Goal: Information Seeking & Learning: Learn about a topic

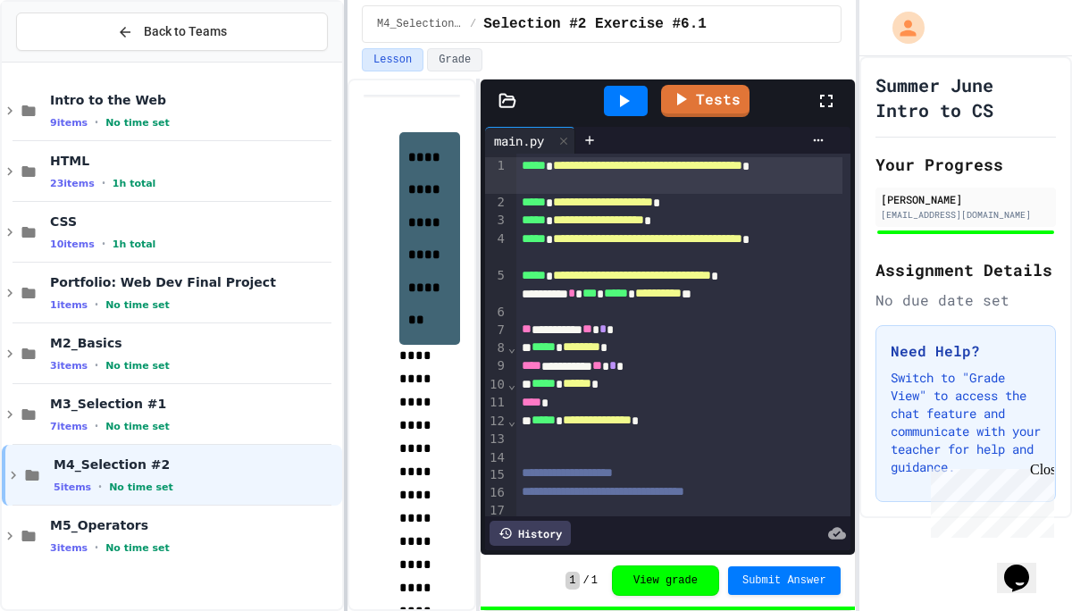
click at [344, 203] on div at bounding box center [346, 305] width 4 height 611
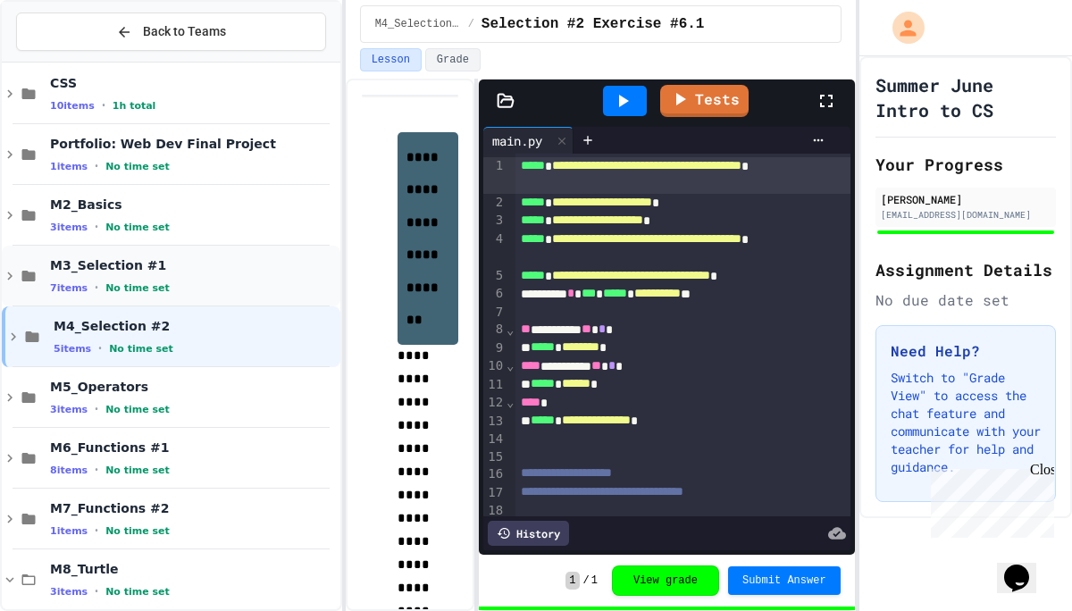
scroll to position [141, 0]
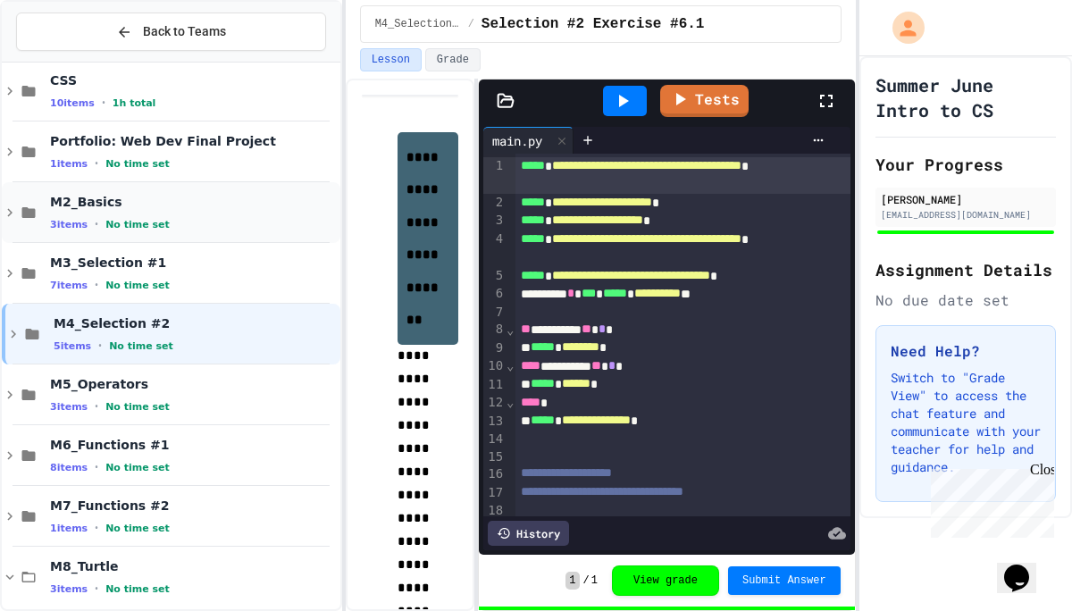
click at [122, 231] on div "M2_Basics 3 items • No time set" at bounding box center [171, 212] width 339 height 61
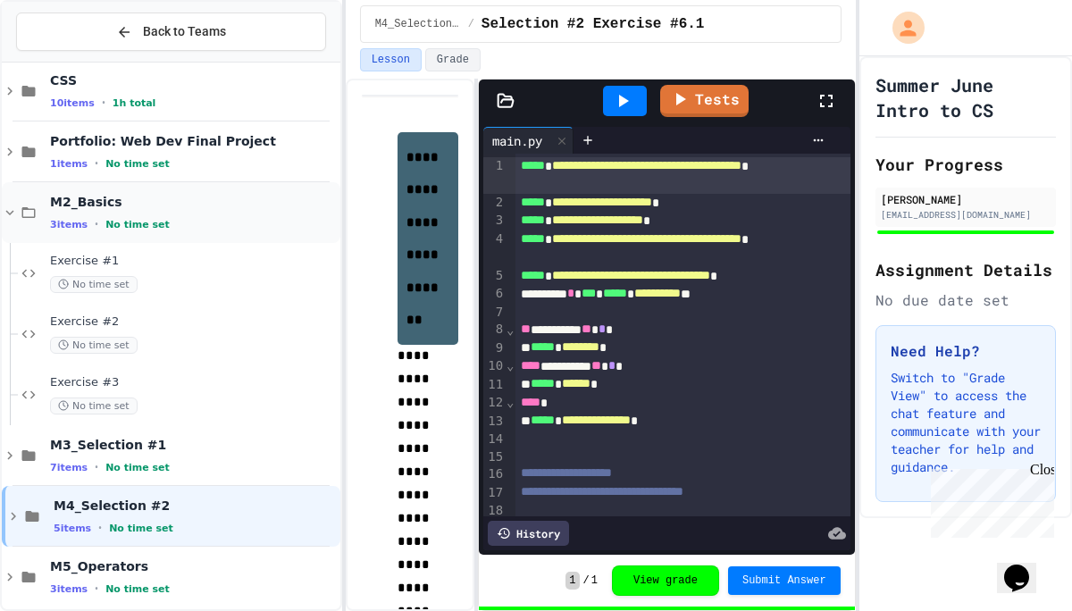
click at [13, 199] on div "M2_Basics 3 items • No time set" at bounding box center [171, 212] width 339 height 61
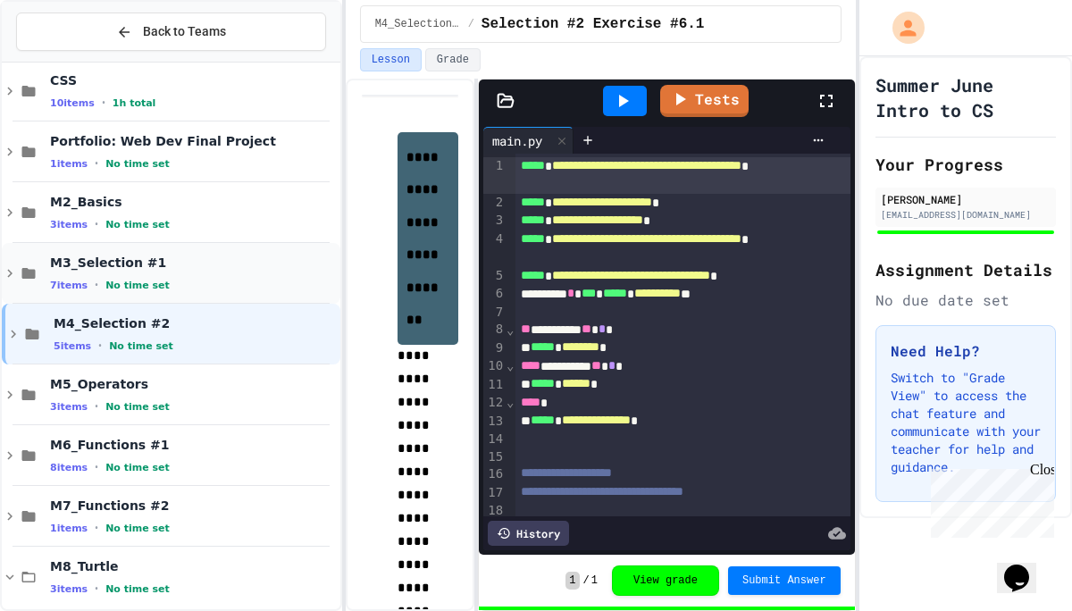
click at [55, 298] on div "M3_Selection #1 7 items • No time set" at bounding box center [171, 273] width 339 height 61
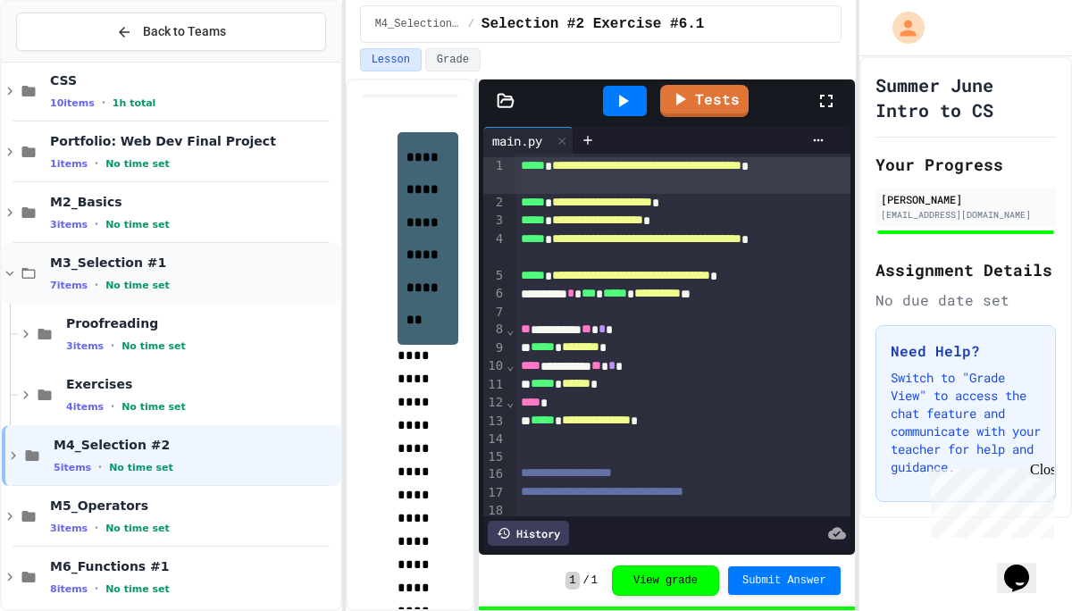
click at [55, 295] on div "M3_Selection #1 7 items • No time set" at bounding box center [171, 273] width 339 height 61
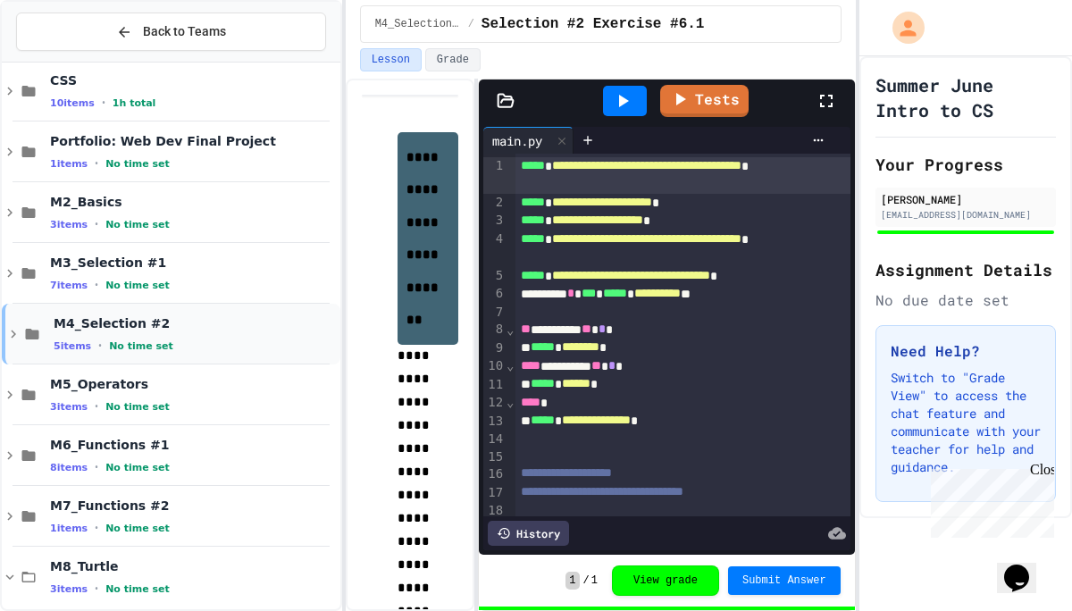
click at [83, 343] on span "5 items" at bounding box center [73, 346] width 38 height 12
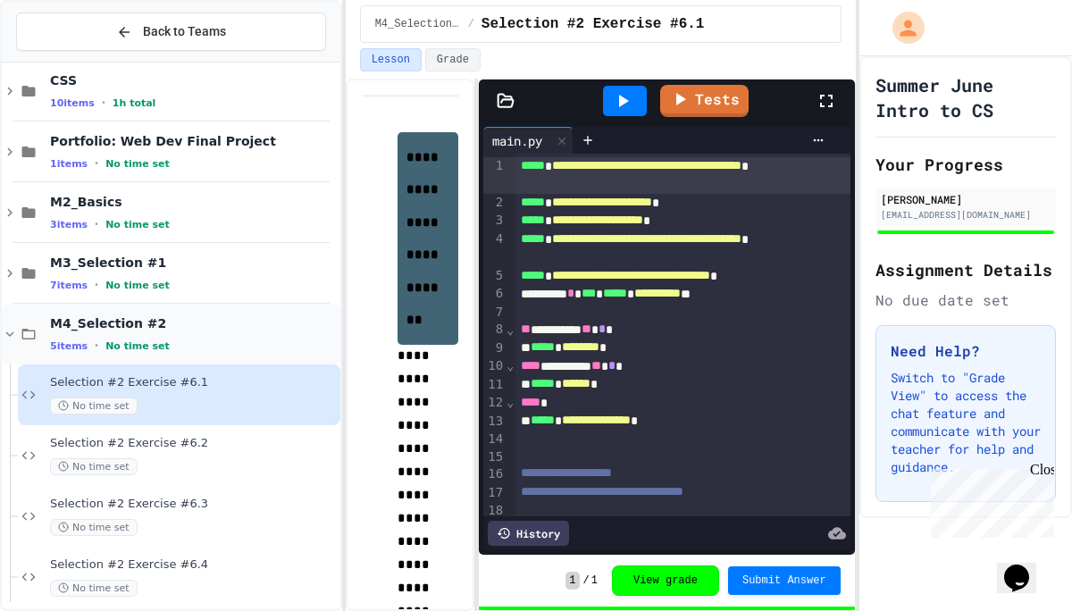
click at [207, 318] on span "M4_Selection #2" at bounding box center [193, 323] width 287 height 16
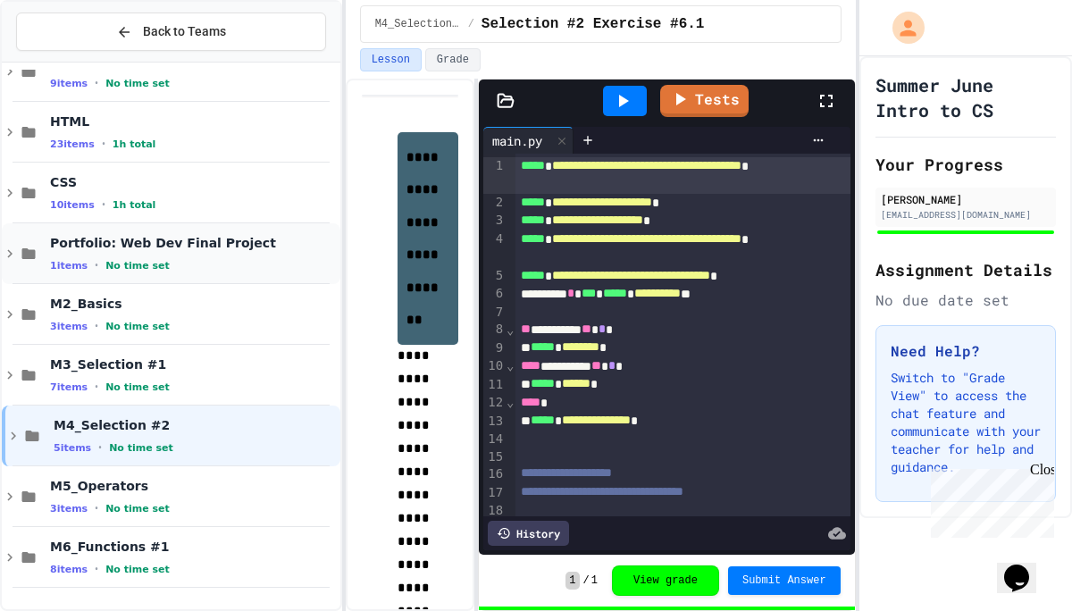
scroll to position [0, 0]
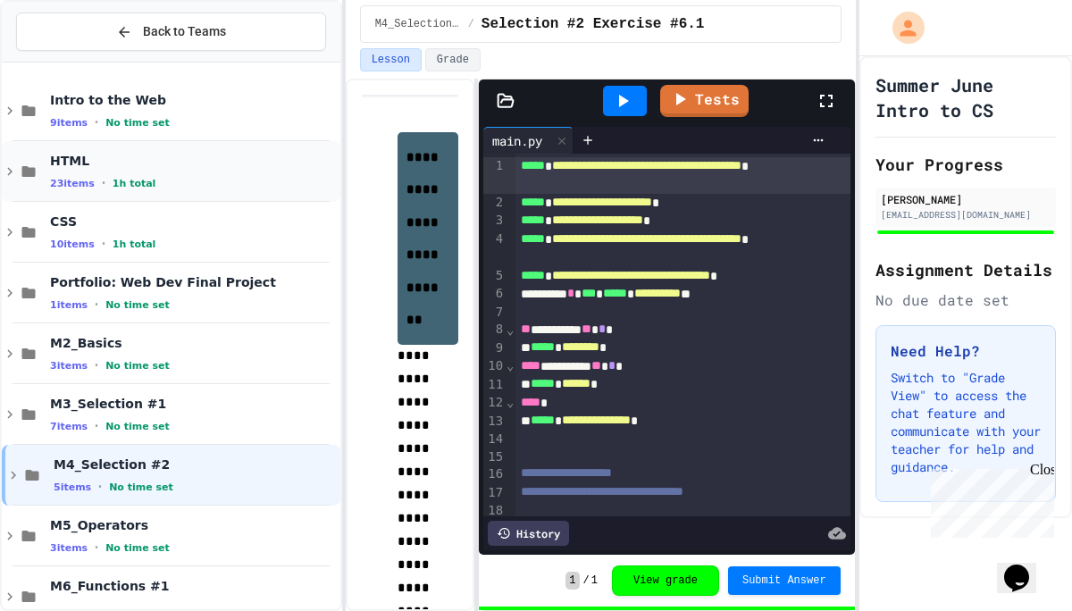
click at [53, 189] on span "23 items" at bounding box center [72, 184] width 45 height 12
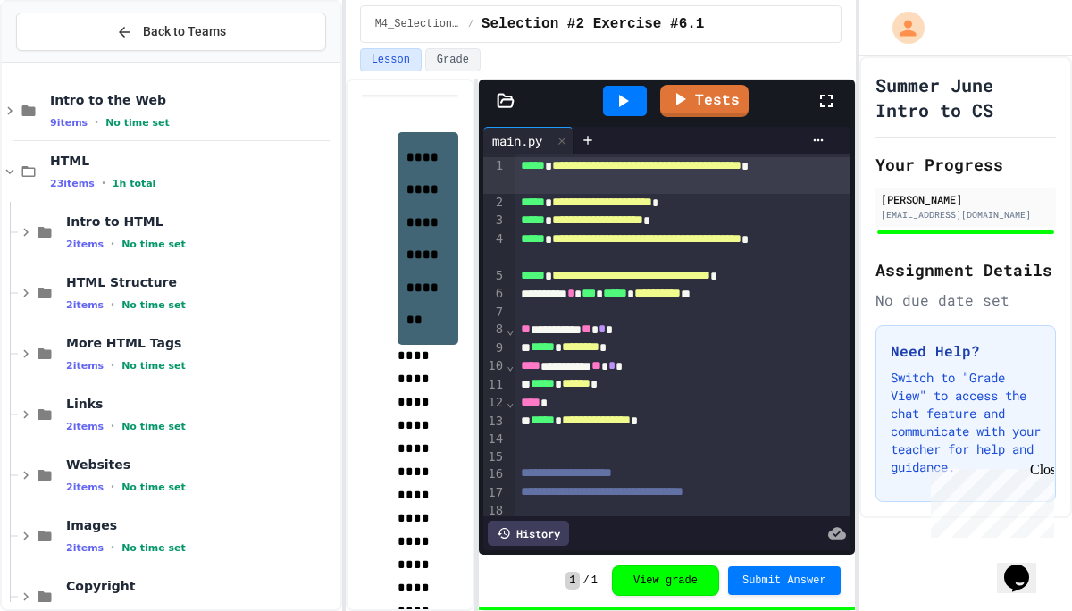
click at [53, 189] on span "23 items" at bounding box center [72, 184] width 45 height 12
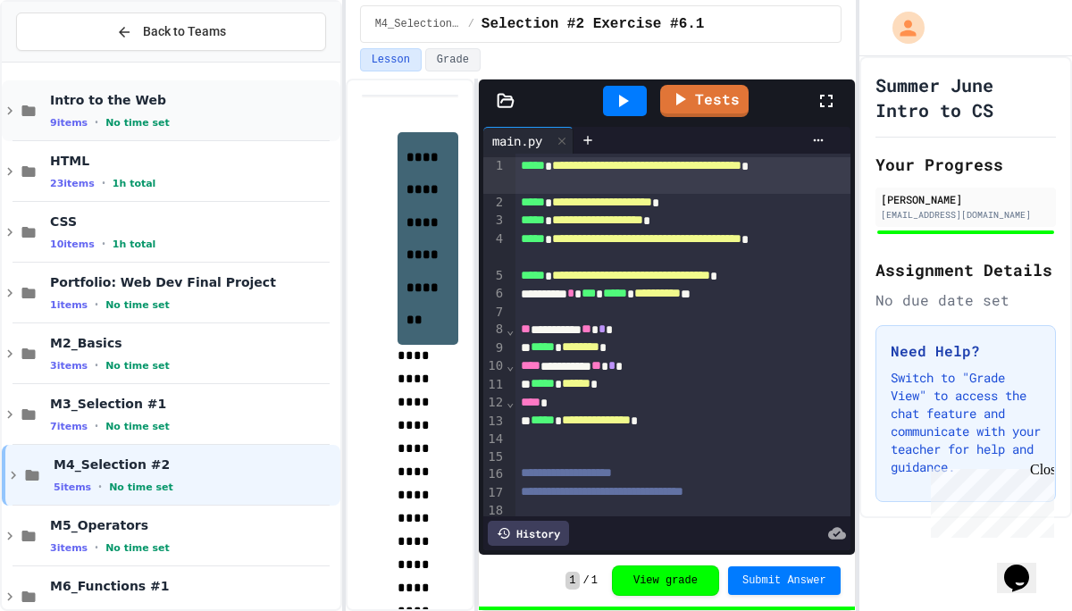
click at [93, 99] on span "Intro to the Web" at bounding box center [193, 100] width 287 height 16
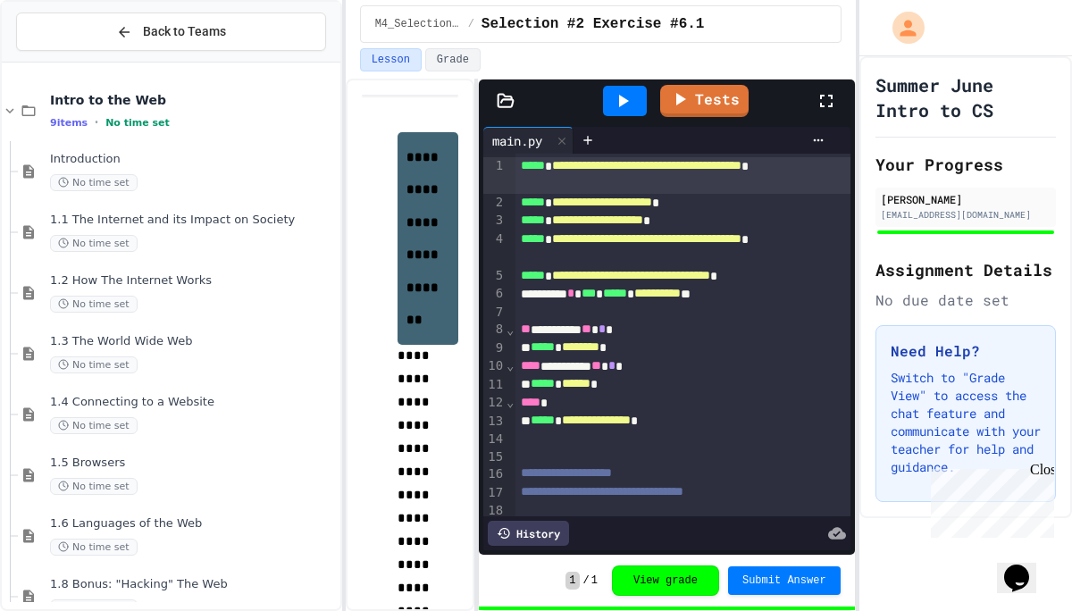
click at [93, 99] on span "Intro to the Web" at bounding box center [193, 100] width 287 height 16
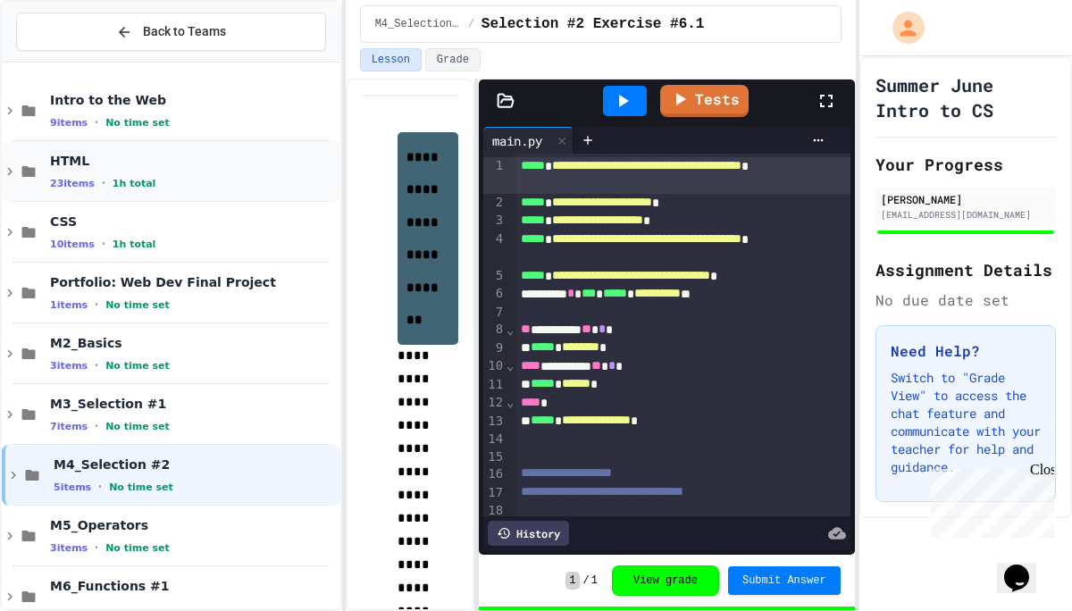
click at [114, 192] on div "HTML 23 items • 1h total" at bounding box center [171, 171] width 339 height 61
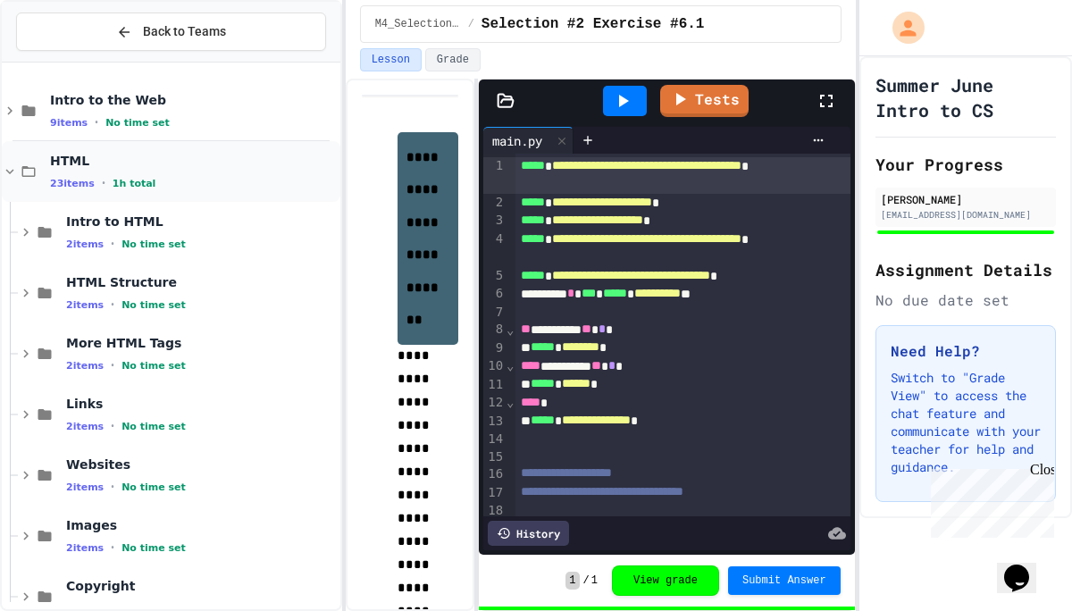
click at [117, 155] on span "HTML" at bounding box center [193, 161] width 287 height 16
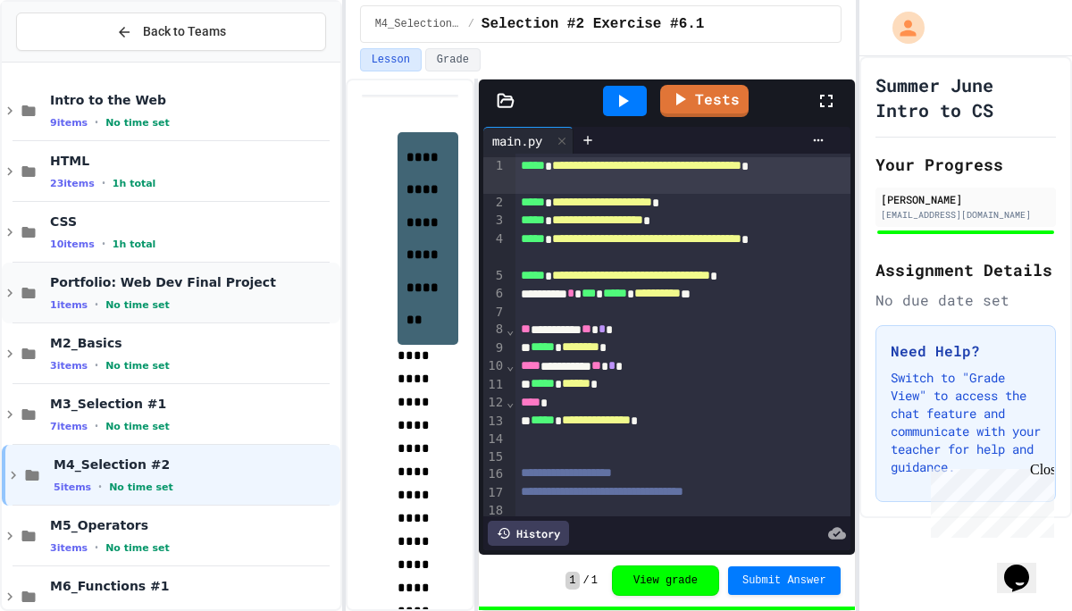
click at [144, 265] on div "Portfolio: Web Dev Final Project 1 items • No time set" at bounding box center [171, 293] width 339 height 61
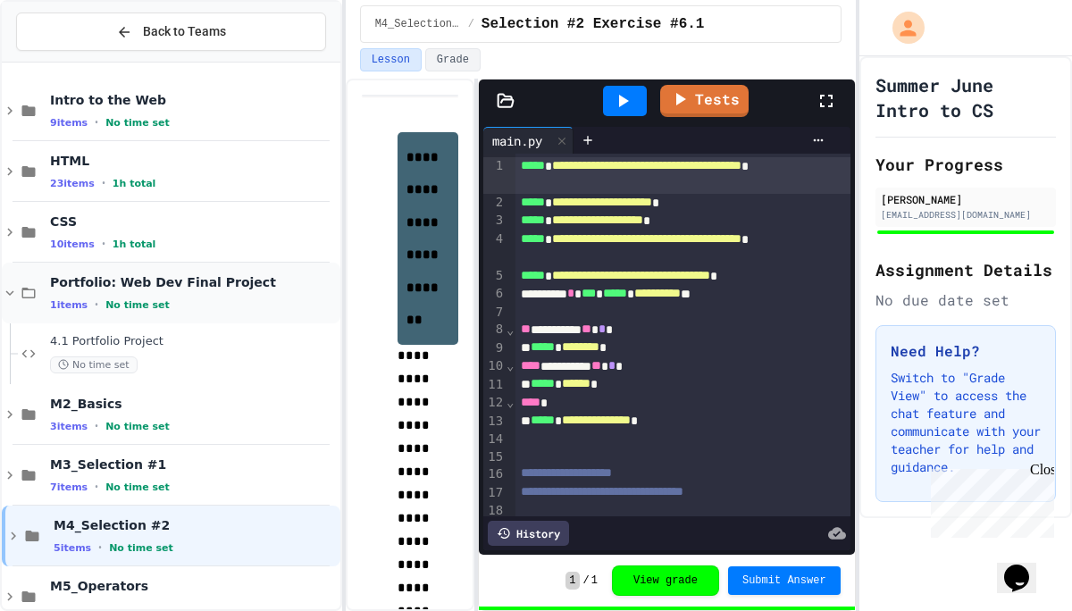
click at [144, 272] on div "Portfolio: Web Dev Final Project 1 items • No time set" at bounding box center [171, 293] width 339 height 61
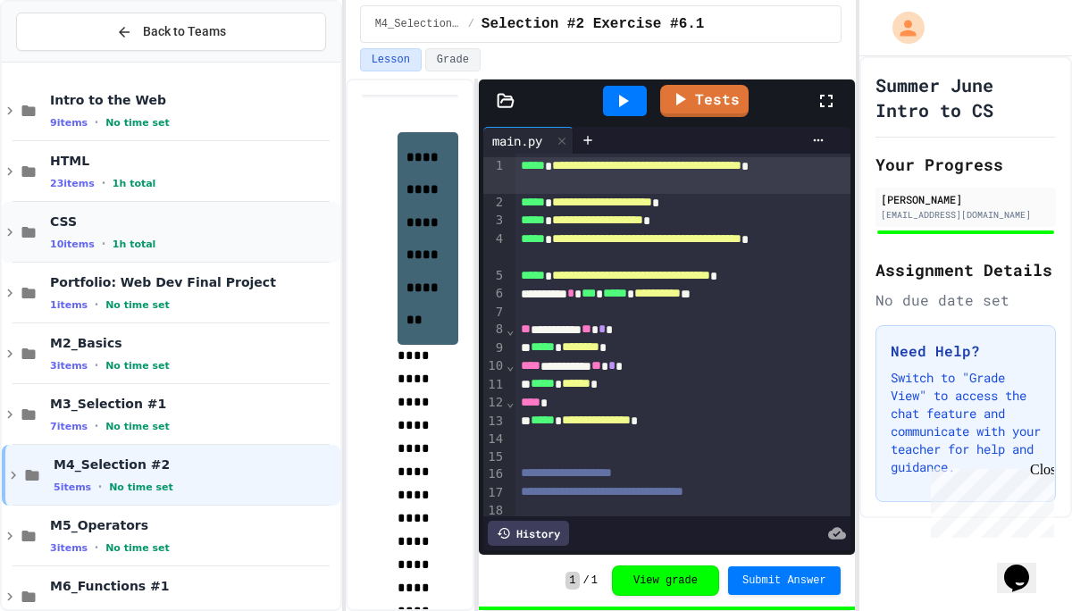
click at [136, 239] on span "1h total" at bounding box center [135, 245] width 44 height 12
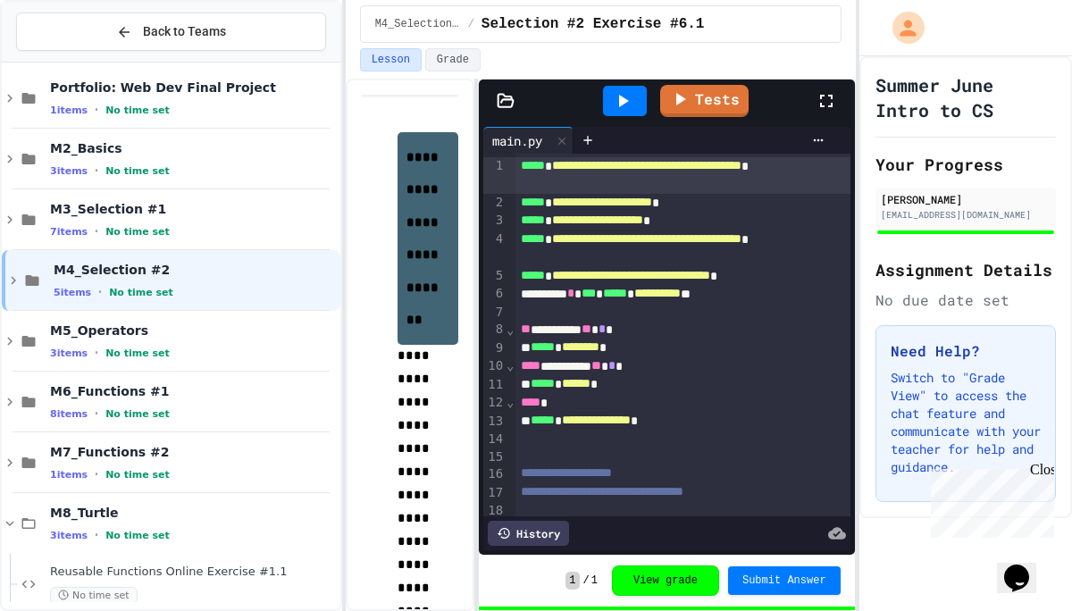
scroll to position [491, 0]
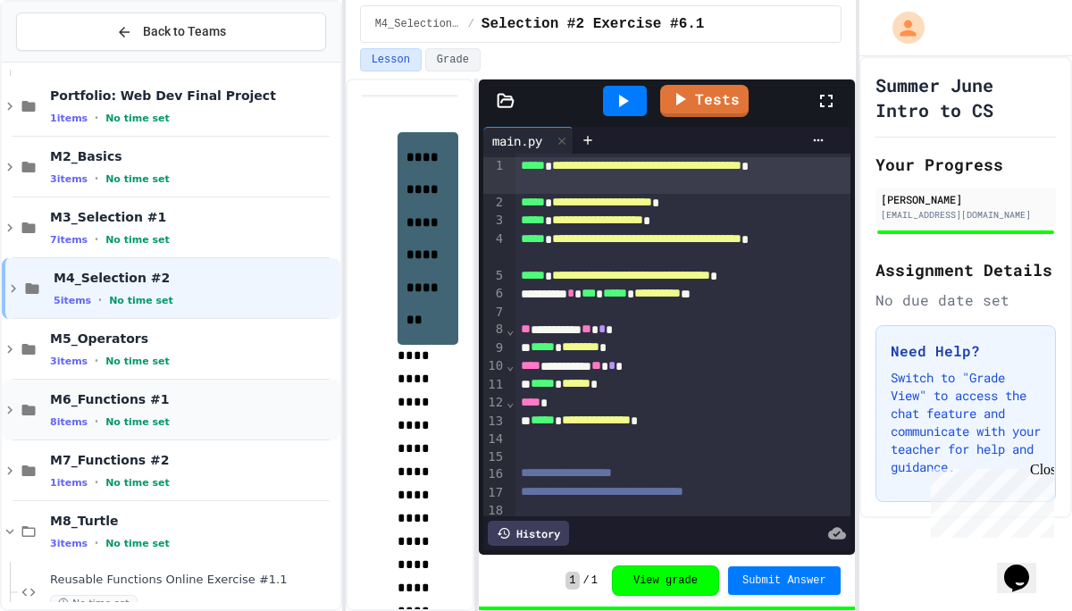
click at [122, 404] on span "M6_Functions #1" at bounding box center [193, 399] width 287 height 16
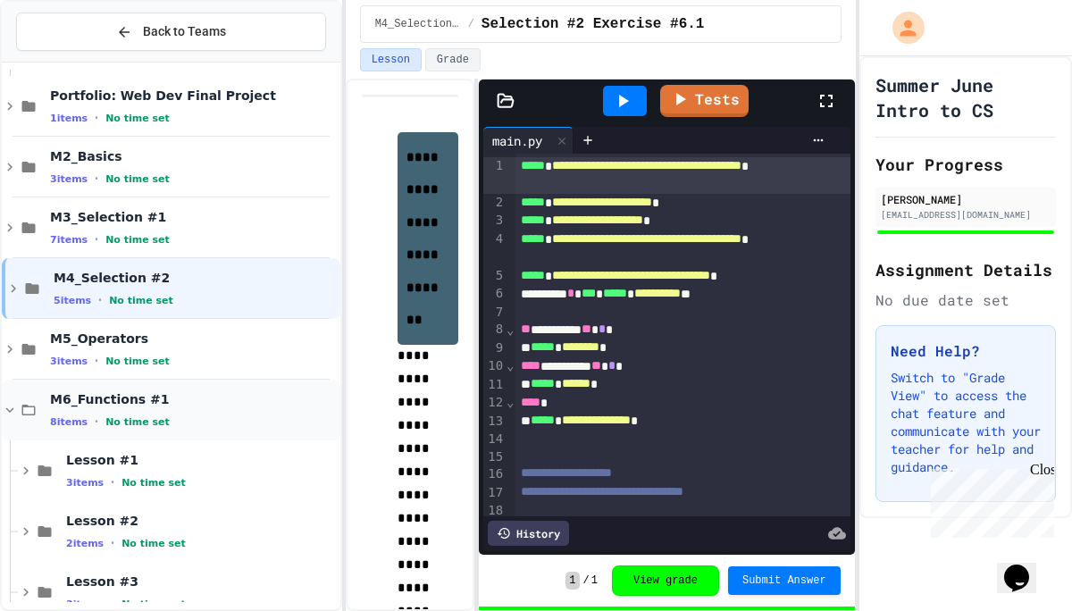
click at [140, 409] on div "M6_Functions #1 8 items • No time set" at bounding box center [193, 410] width 287 height 38
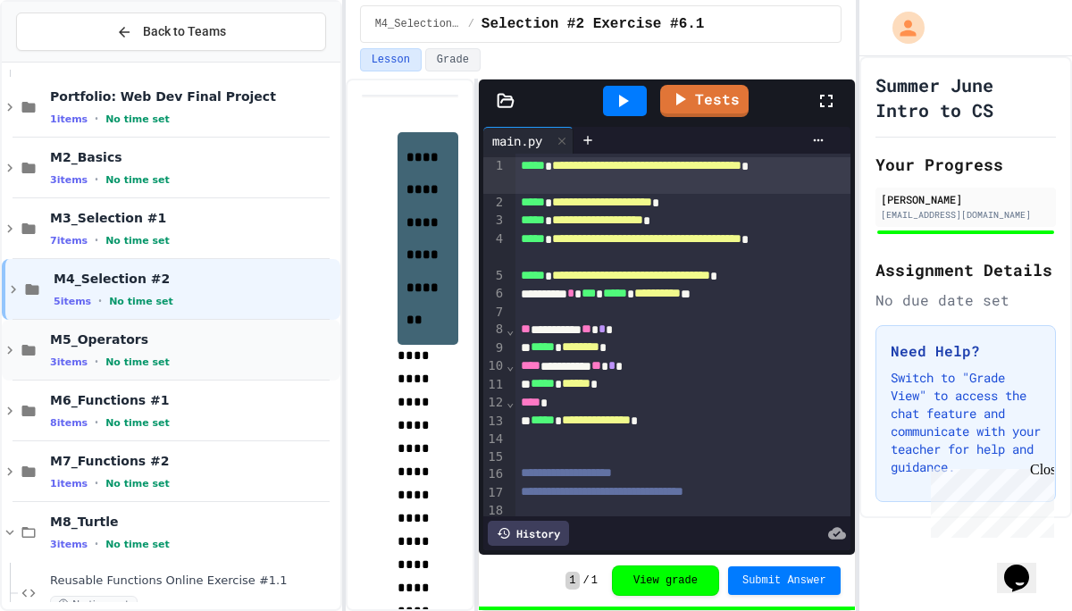
click at [136, 337] on span "M5_Operators" at bounding box center [193, 340] width 287 height 16
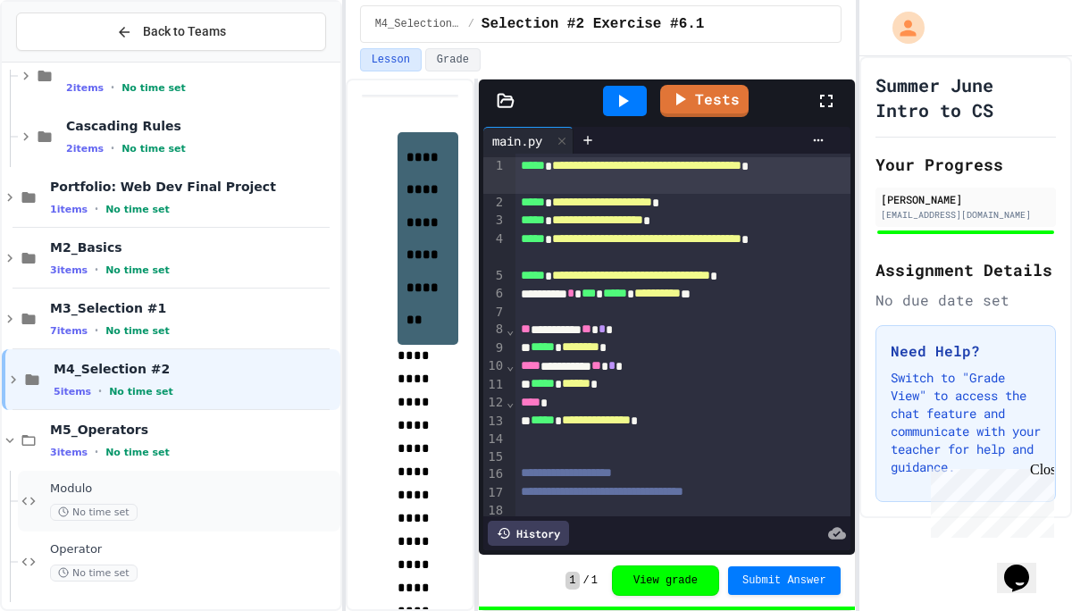
scroll to position [366, 0]
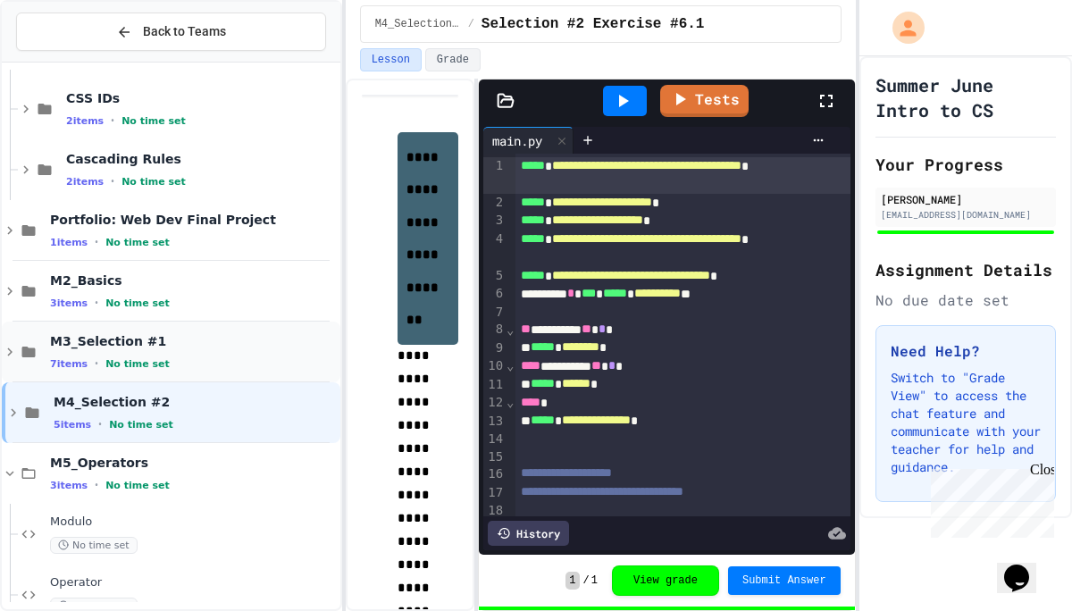
click at [85, 337] on span "M3_Selection #1" at bounding box center [193, 341] width 287 height 16
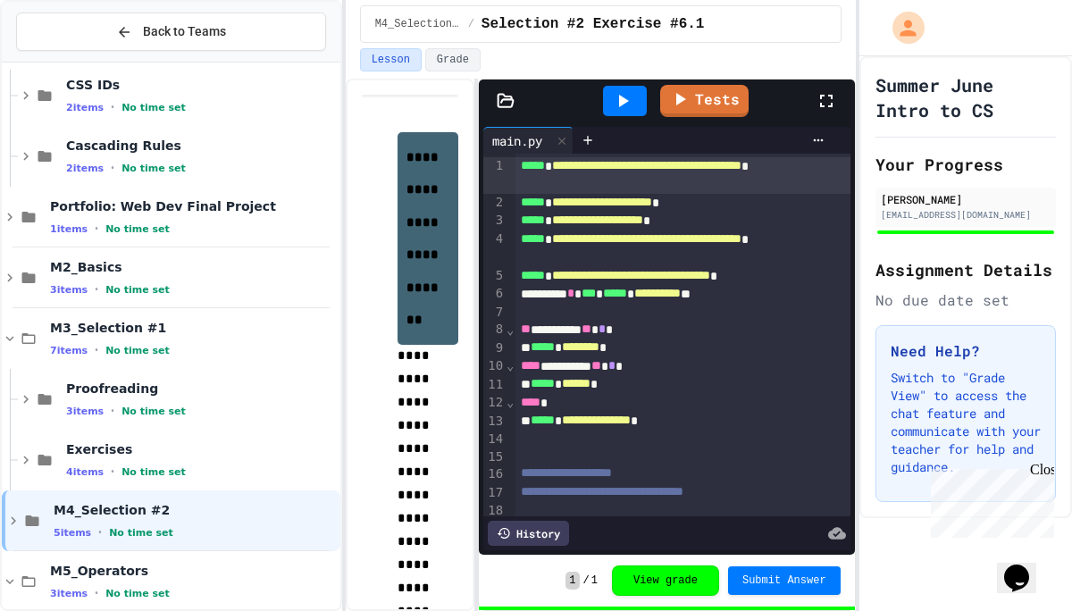
scroll to position [389, 0]
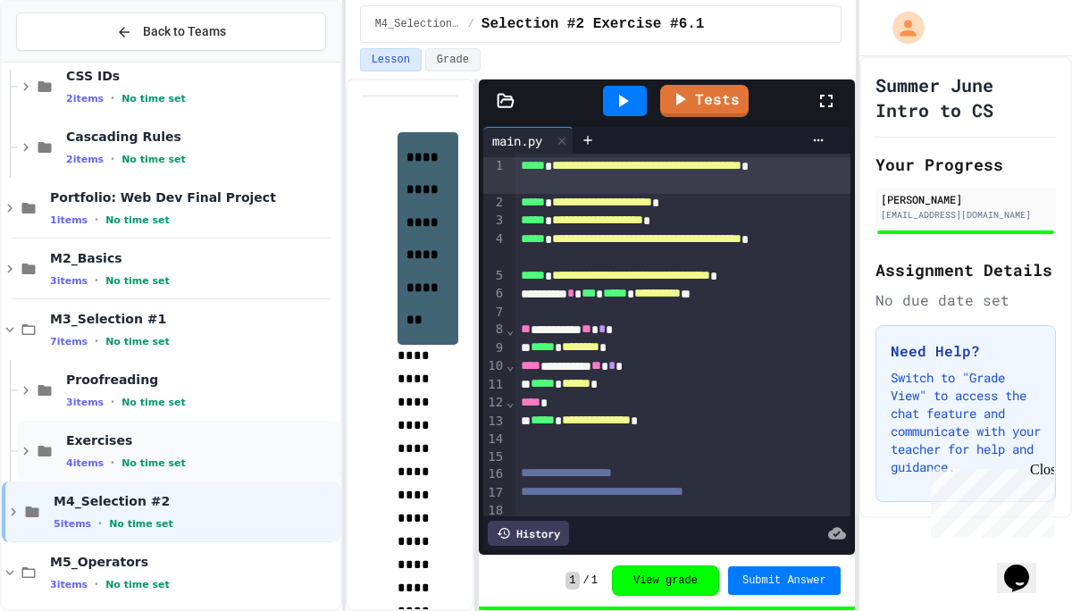
click at [131, 474] on div "Exercises 4 items • No time set" at bounding box center [179, 451] width 323 height 61
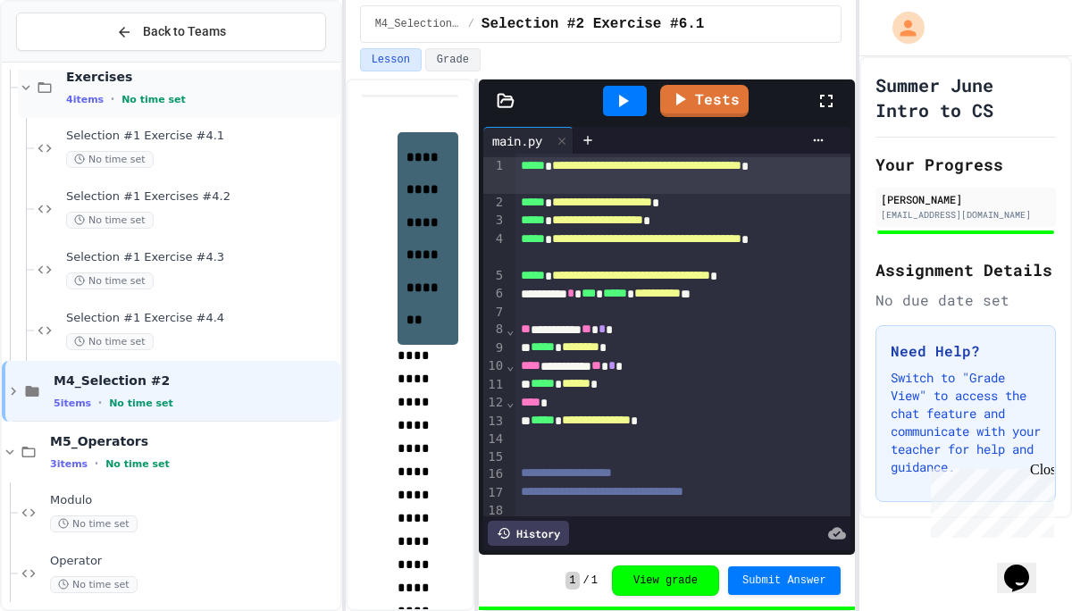
scroll to position [797, 0]
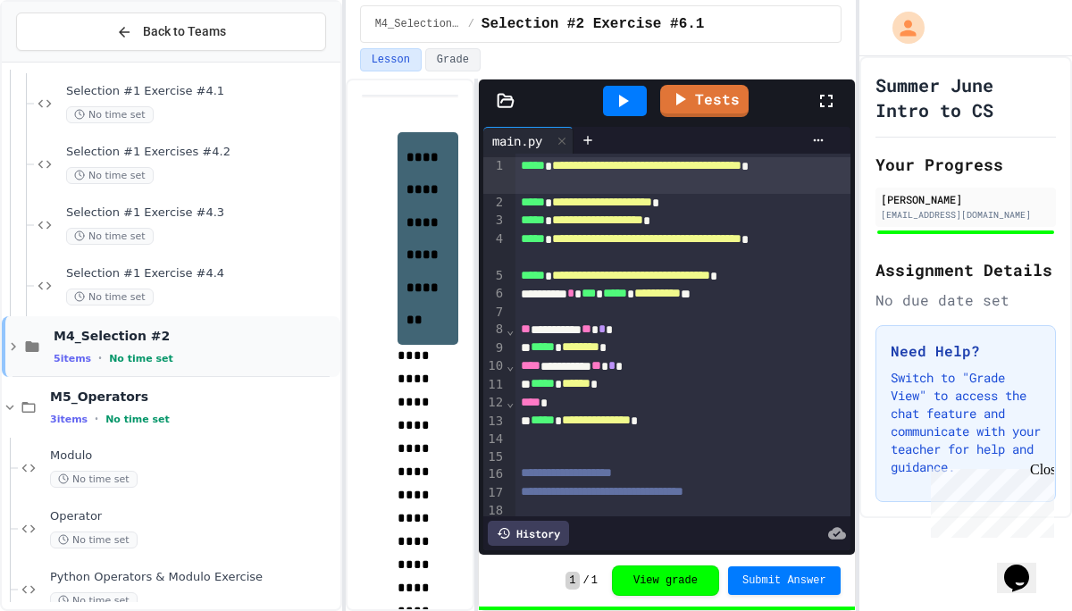
click at [106, 325] on div "M4_Selection #2 5 items • No time set" at bounding box center [171, 346] width 339 height 61
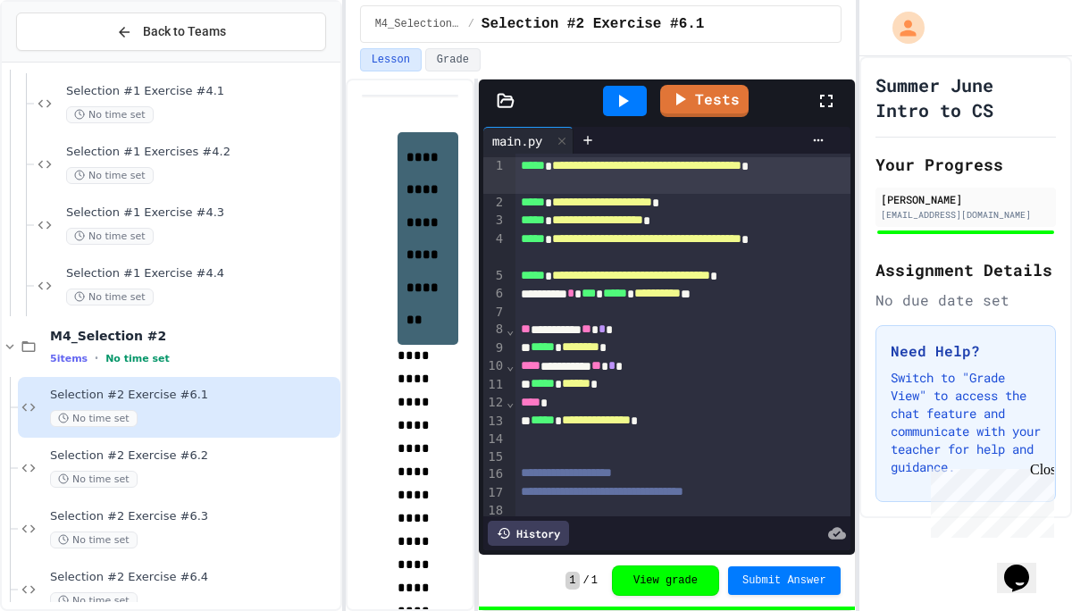
scroll to position [861, 0]
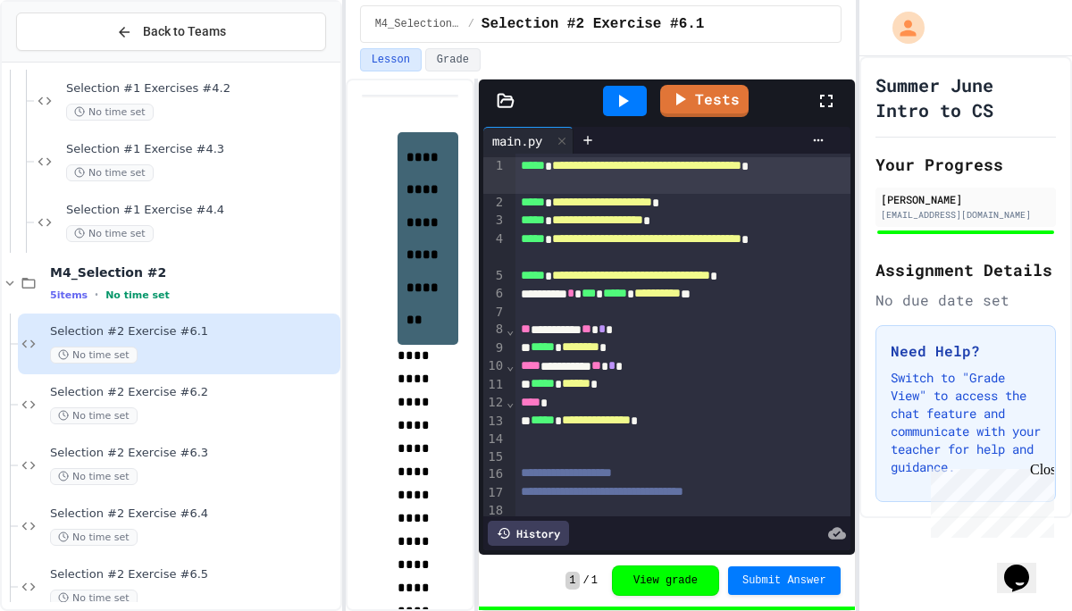
click at [180, 342] on div "Selection #2 Exercise #6.1 No time set" at bounding box center [193, 343] width 287 height 39
click at [55, 265] on span "M4_Selection #2" at bounding box center [193, 273] width 287 height 16
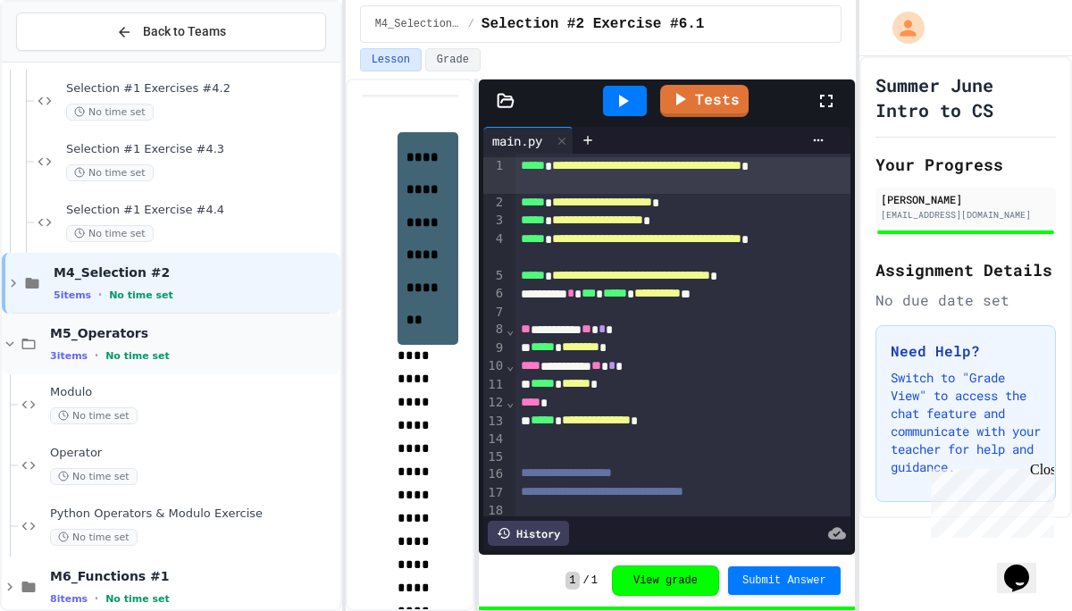
click at [129, 332] on span "M5_Operators" at bounding box center [193, 333] width 287 height 16
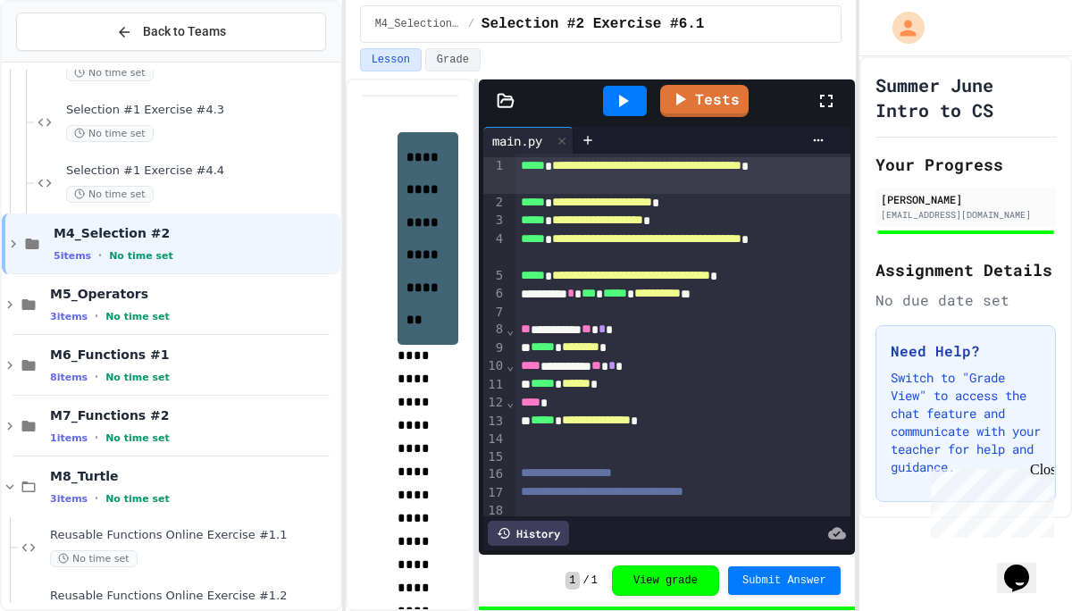
scroll to position [912, 0]
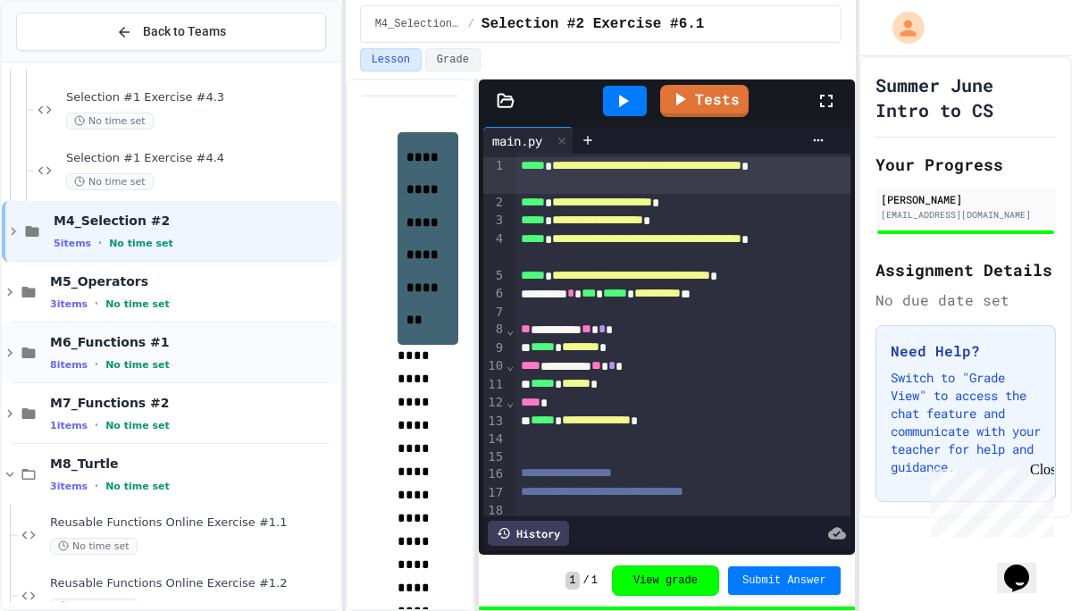
click at [155, 352] on div "M6_Functions #1 8 items • No time set" at bounding box center [193, 353] width 287 height 38
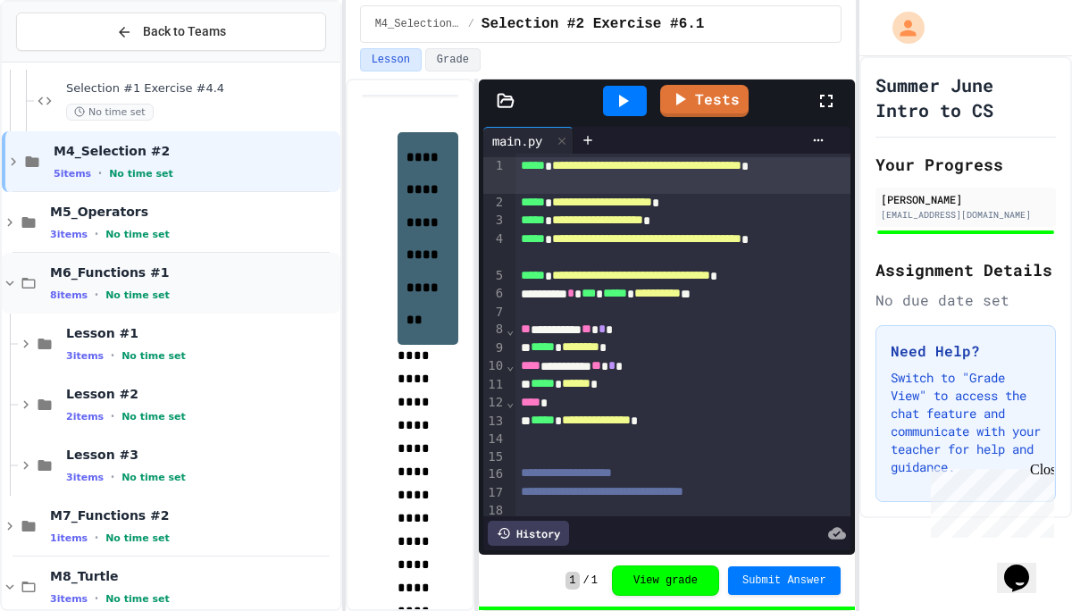
scroll to position [1000, 0]
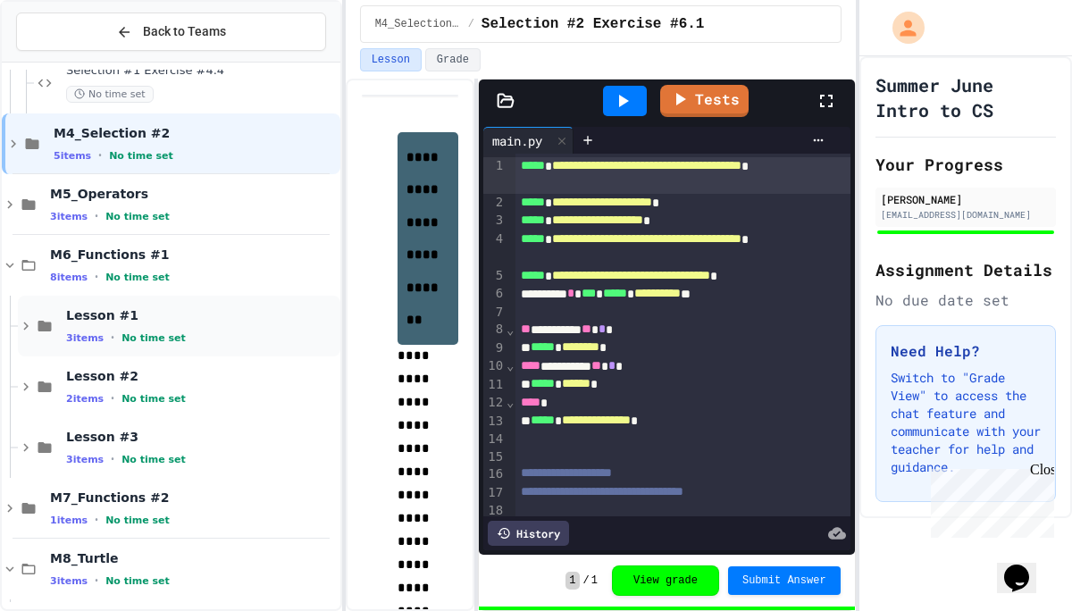
click at [157, 335] on span "No time set" at bounding box center [154, 338] width 64 height 12
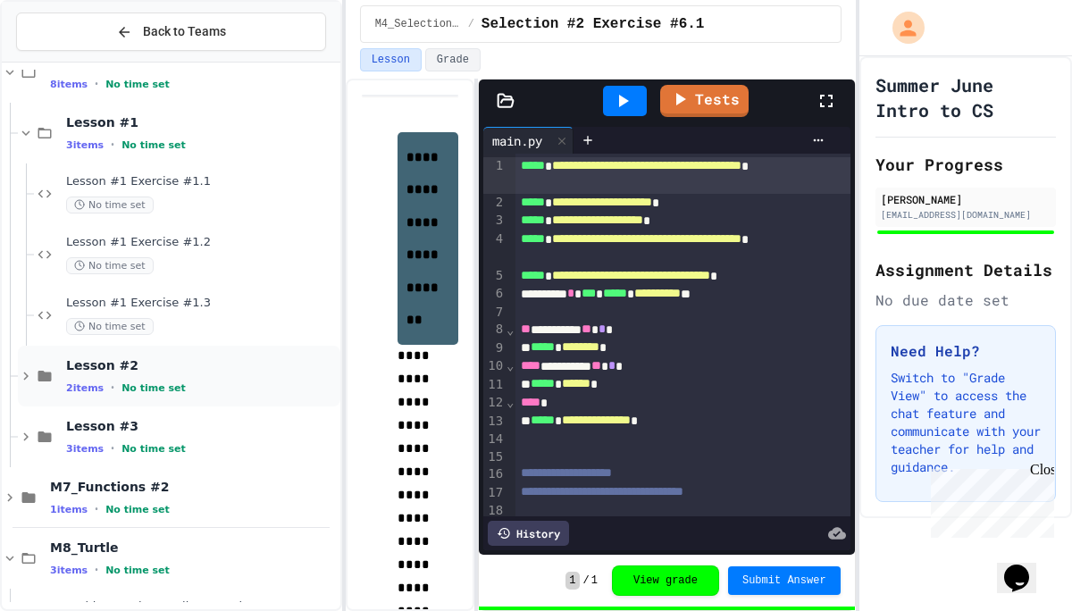
click at [175, 357] on span "Lesson #2" at bounding box center [201, 365] width 271 height 16
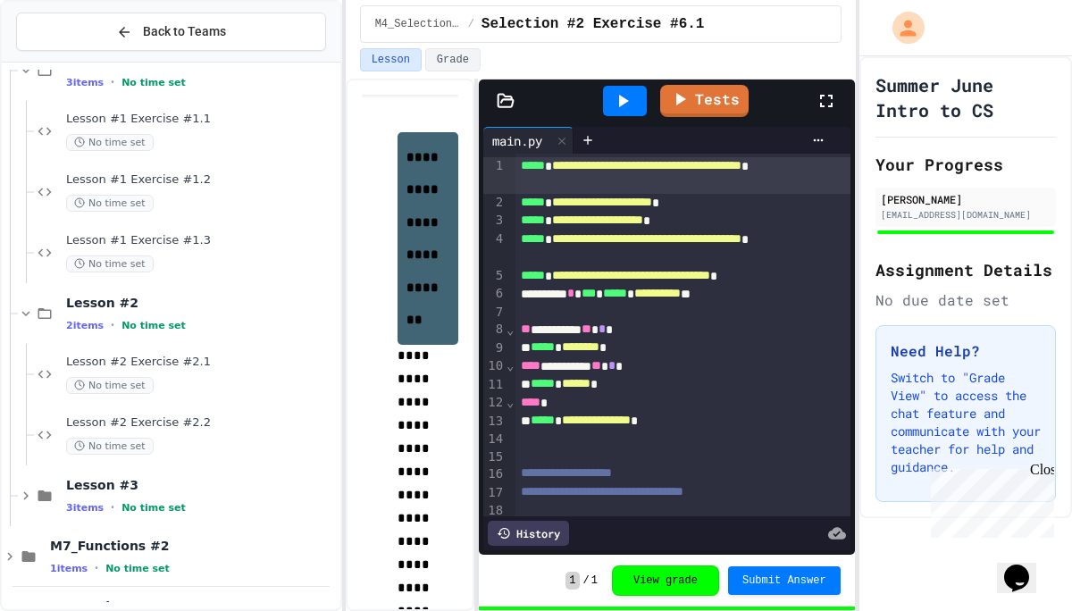
scroll to position [1258, 0]
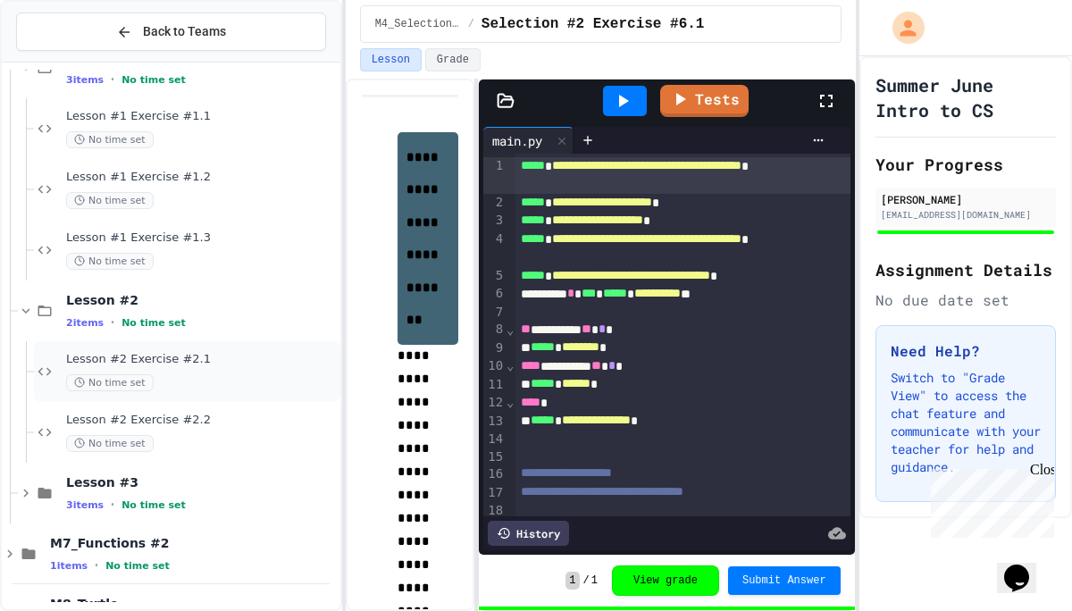
click at [178, 363] on span "Lesson #2 Exercise #2.1" at bounding box center [201, 359] width 271 height 15
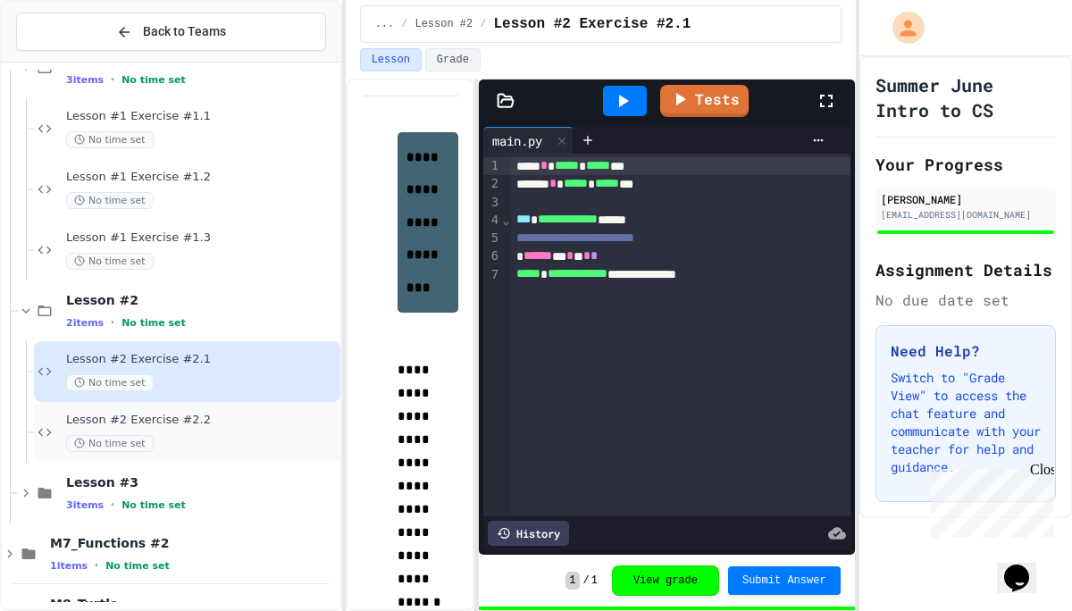
click at [199, 422] on span "Lesson #2 Exercise #2.2" at bounding box center [201, 420] width 271 height 15
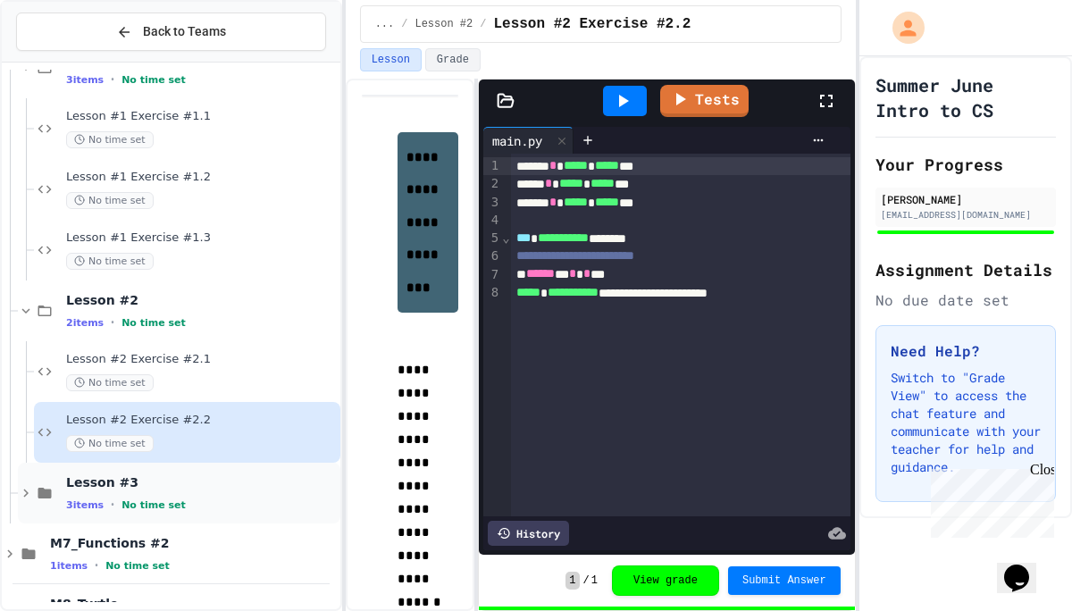
click at [138, 486] on span "Lesson #3" at bounding box center [201, 483] width 271 height 16
click at [169, 531] on div "Lesson #3 Exercise #3.1 No time set" at bounding box center [187, 554] width 307 height 61
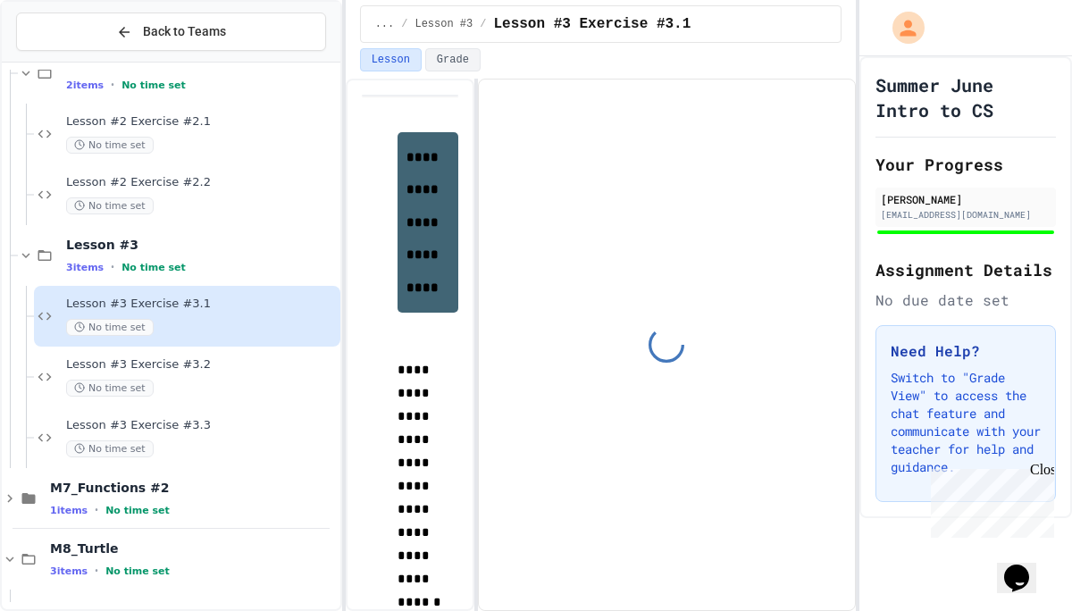
scroll to position [1502, 0]
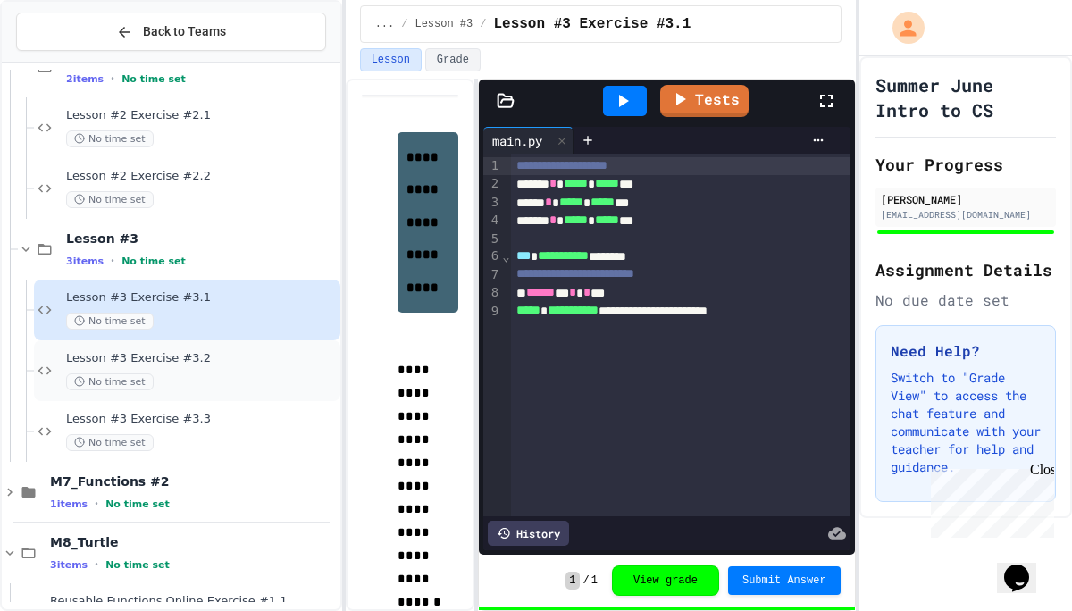
click at [207, 348] on div "Lesson #3 Exercise #3.2 No time set" at bounding box center [187, 370] width 307 height 61
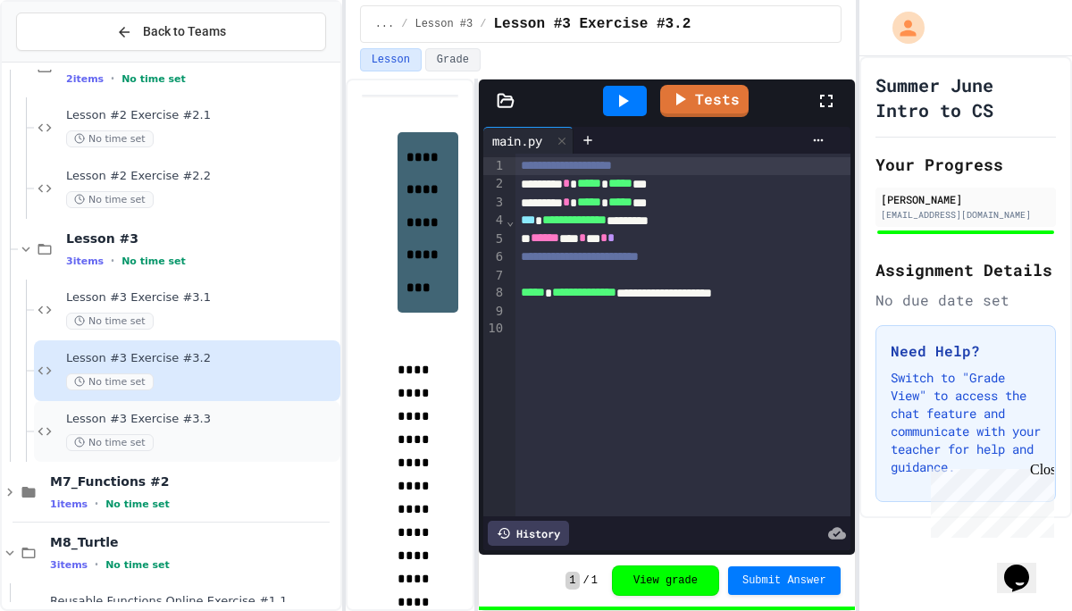
click at [147, 436] on span "No time set" at bounding box center [110, 442] width 88 height 17
